Goal: Information Seeking & Learning: Learn about a topic

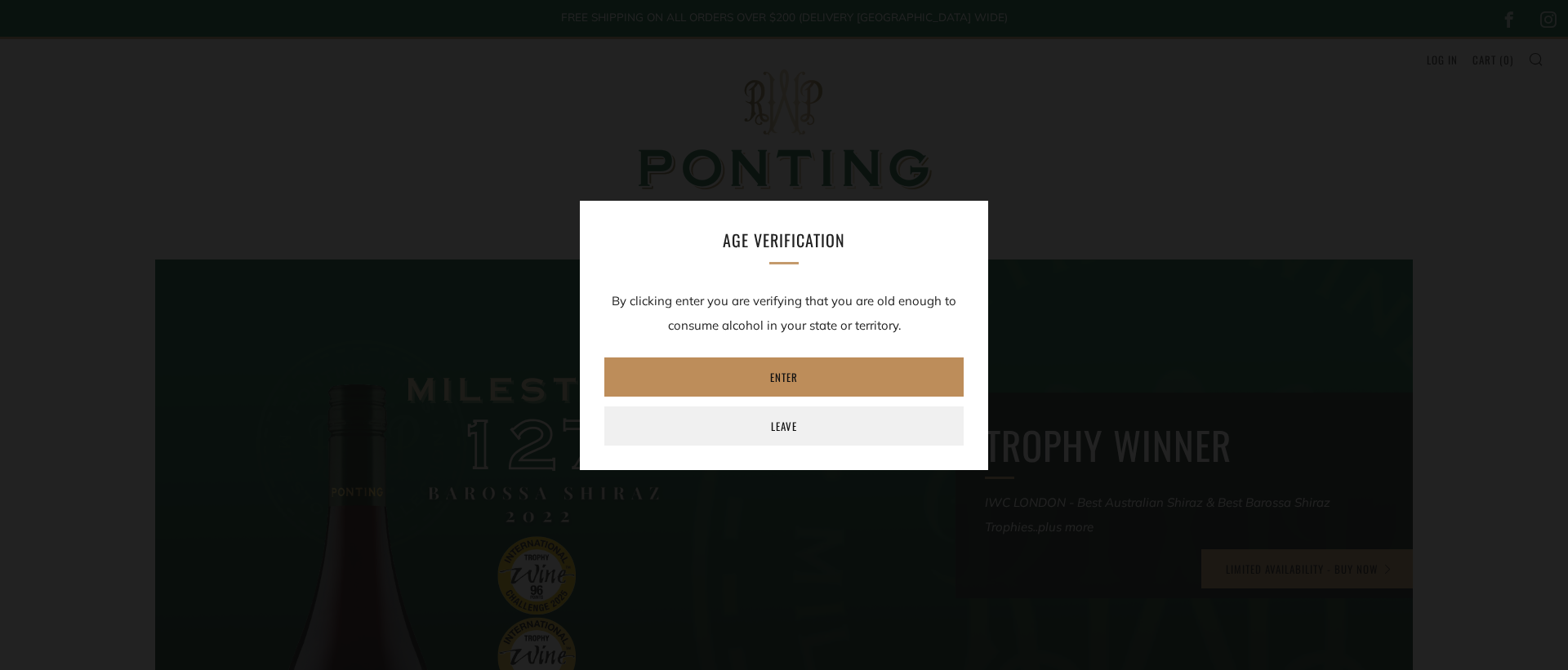
click at [803, 384] on link "Enter" at bounding box center [784, 377] width 360 height 39
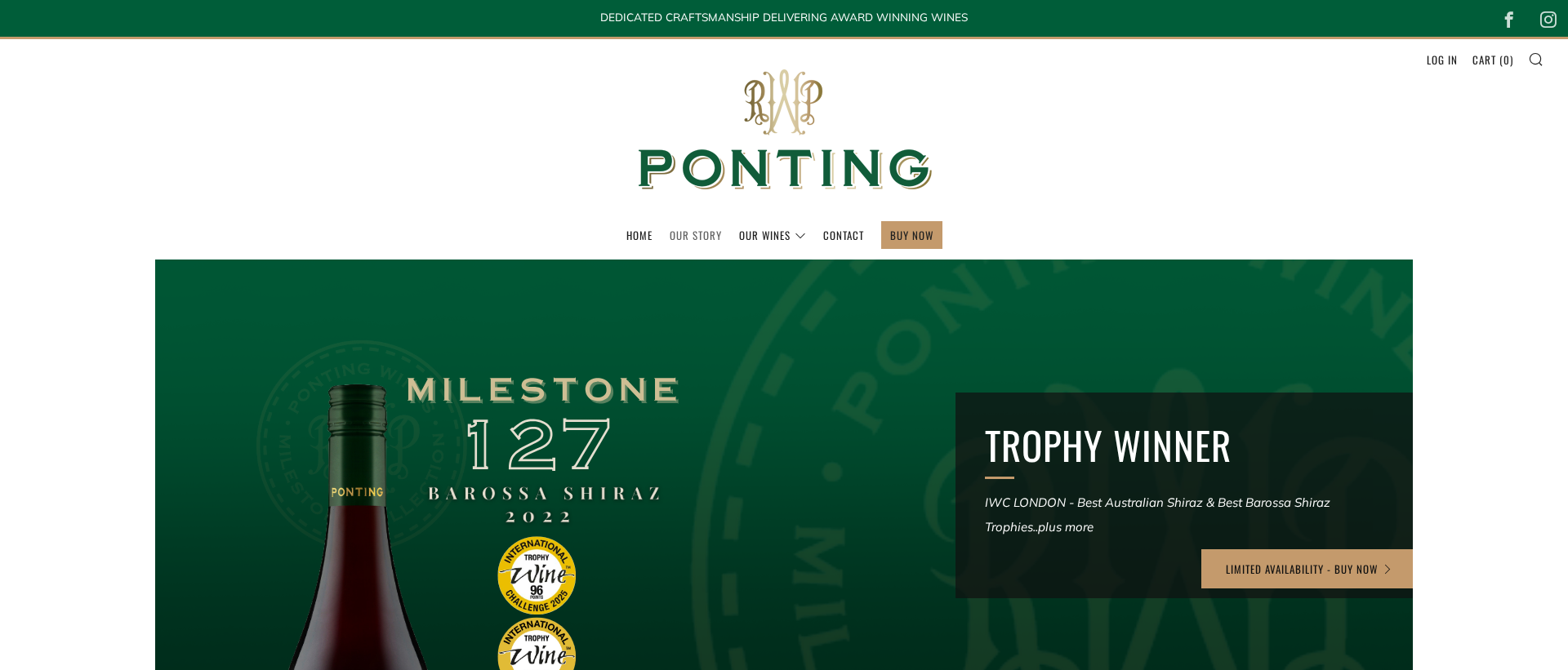
click at [708, 237] on link "Our Story" at bounding box center [695, 235] width 52 height 26
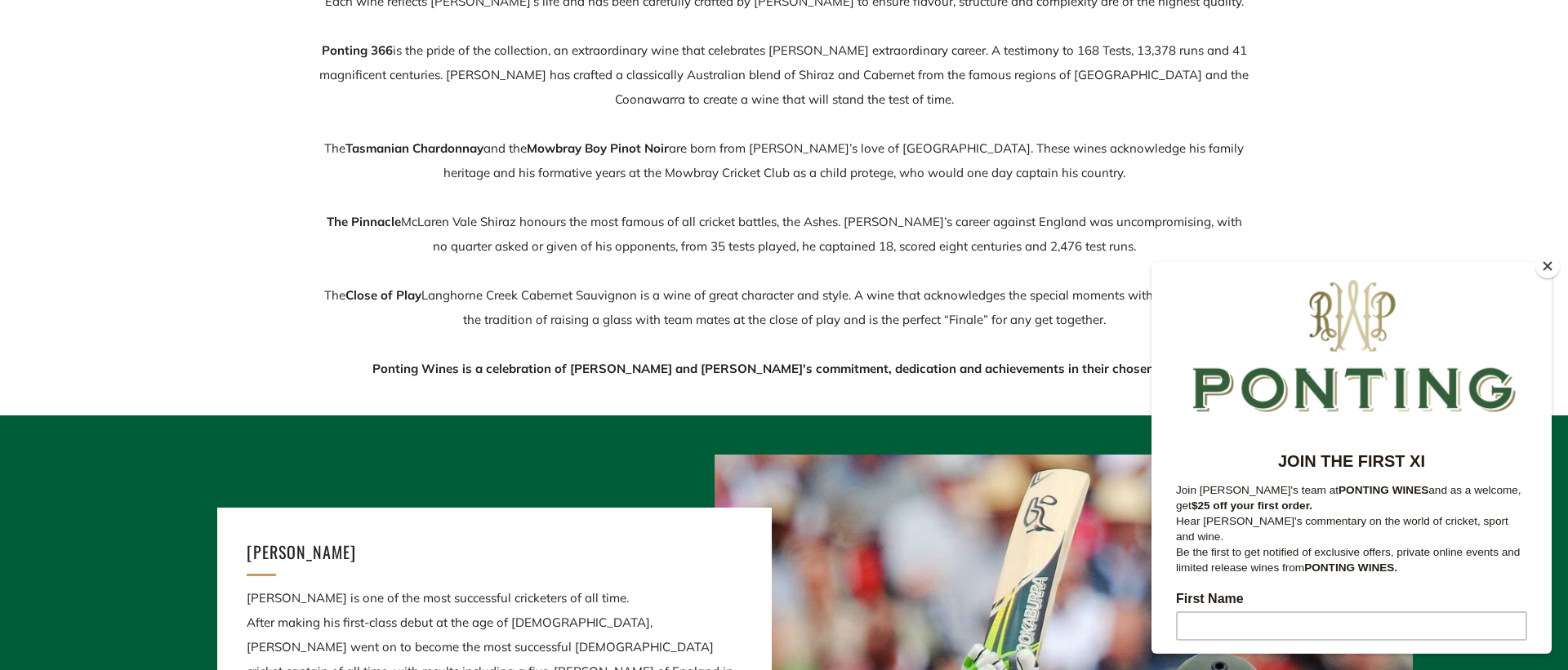
scroll to position [452, 0]
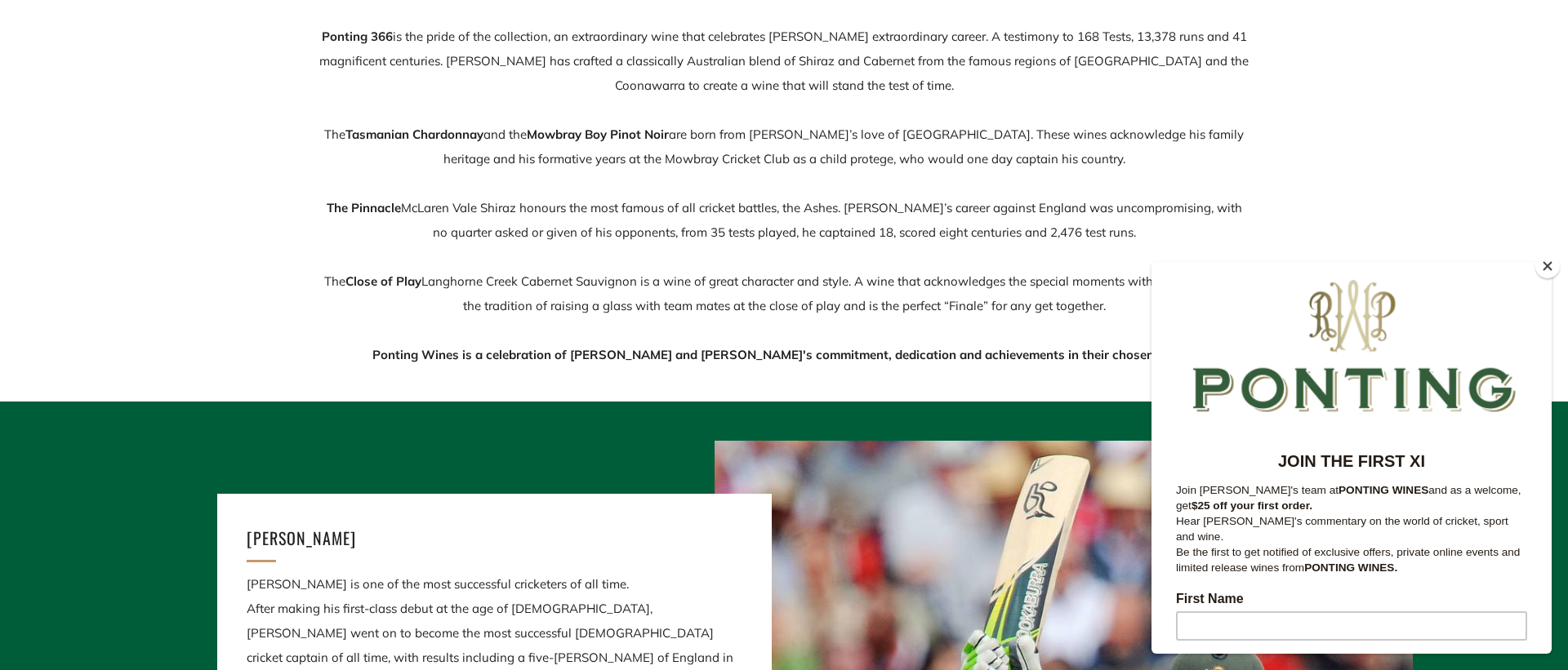
click at [1551, 264] on button "Close" at bounding box center [1548, 266] width 25 height 25
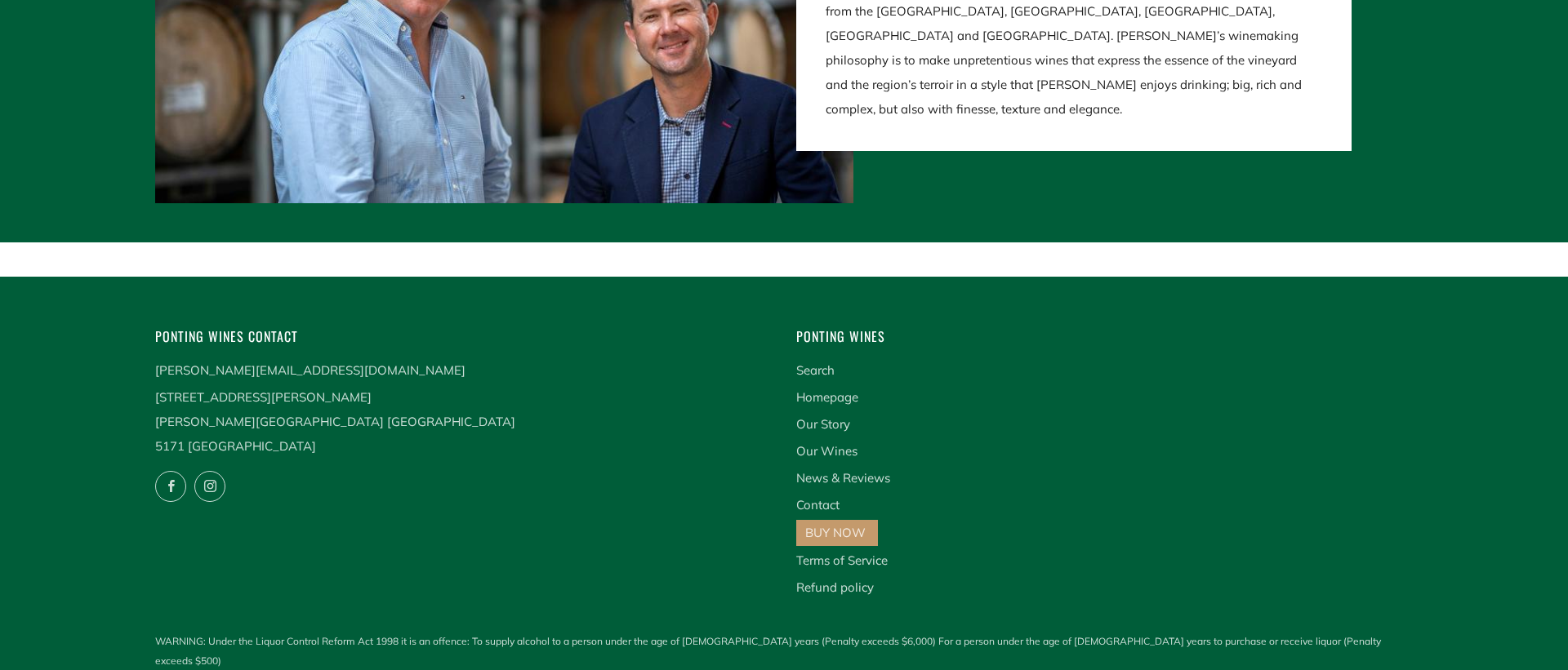
scroll to position [3503, 0]
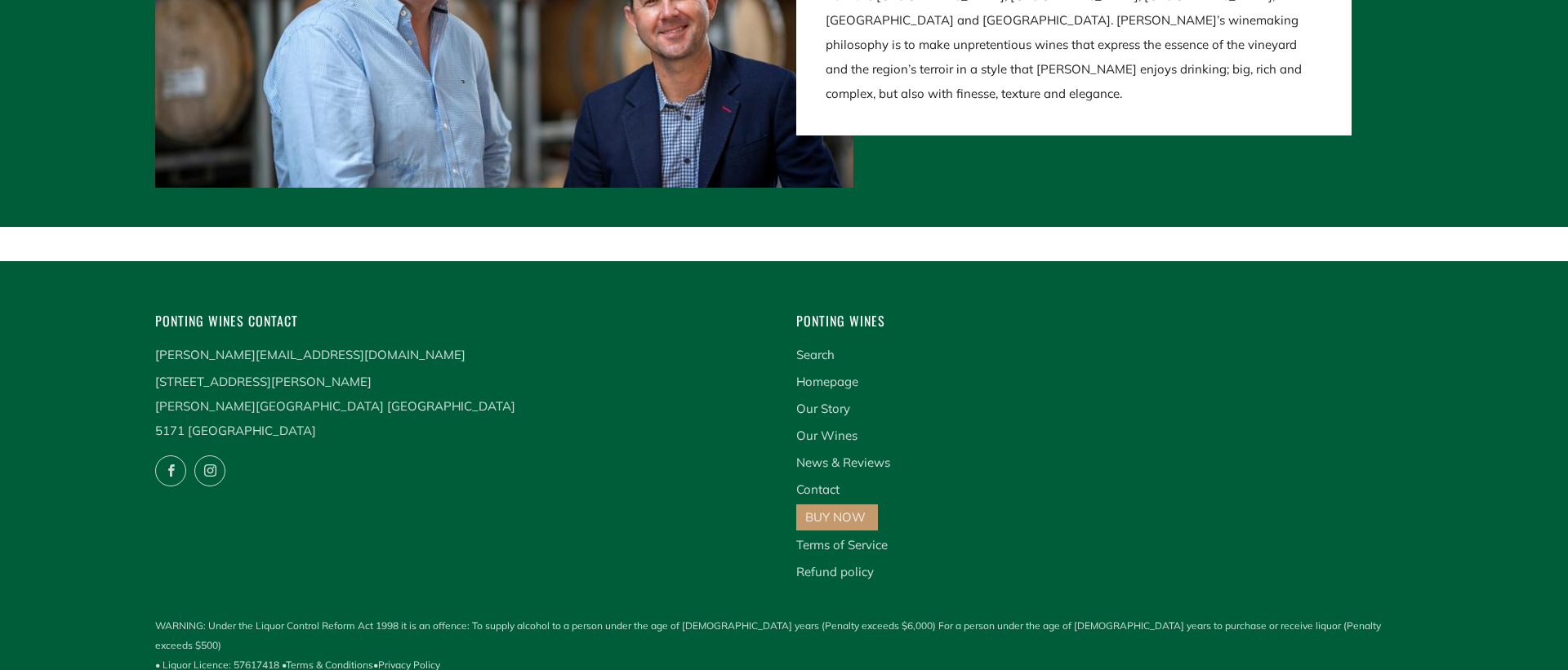
drag, startPoint x: 336, startPoint y: 402, endPoint x: 157, endPoint y: 330, distance: 192.9
click at [157, 330] on div "Ponting Wines Contact [PERSON_NAME][EMAIL_ADDRESS][DOMAIN_NAME] [STREET_ADDRESS…" at bounding box center [464, 402] width 617 height 183
click at [419, 411] on p "[STREET_ADDRESS][PERSON_NAME][PERSON_NAME]" at bounding box center [464, 406] width 617 height 74
click at [1052, 332] on h4 "Ponting Wines" at bounding box center [1104, 321] width 617 height 22
